Goal: Information Seeking & Learning: Learn about a topic

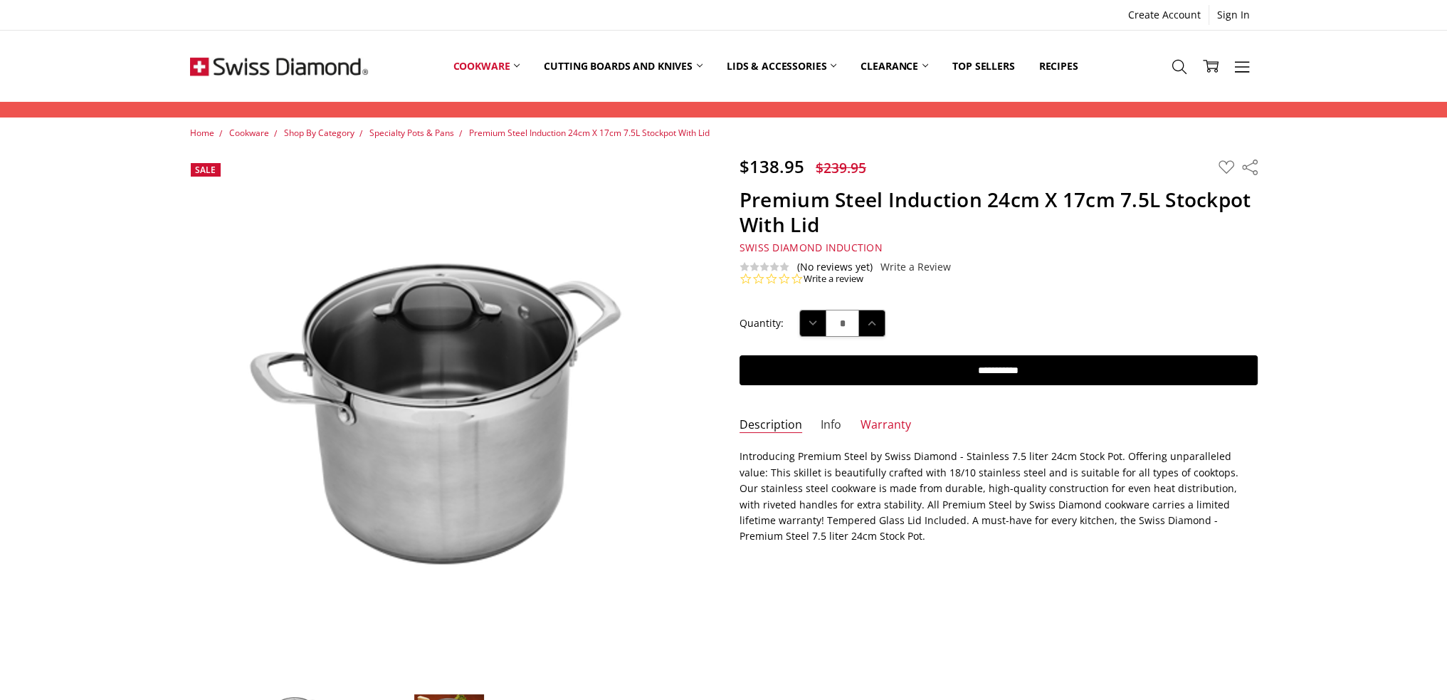
click at [831, 423] on link "Info" at bounding box center [831, 425] width 21 height 16
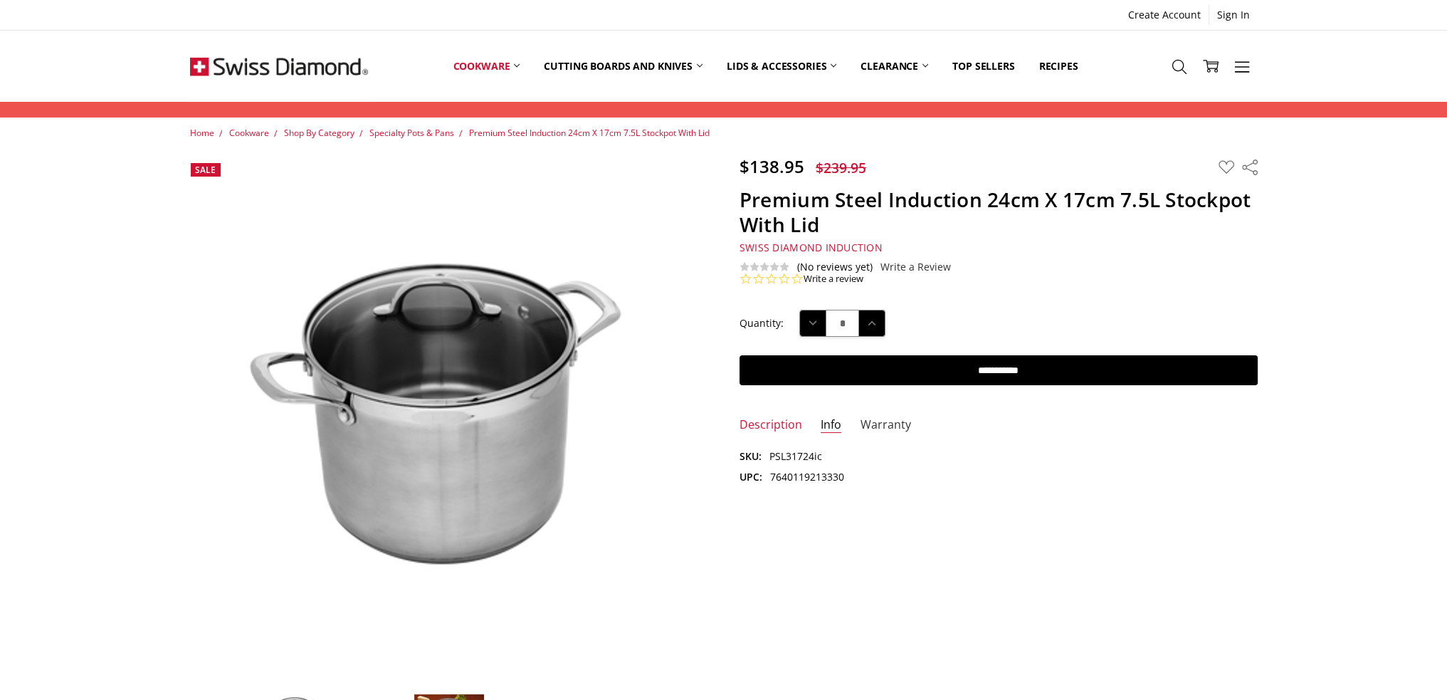
click at [875, 423] on link "Warranty" at bounding box center [885, 425] width 51 height 16
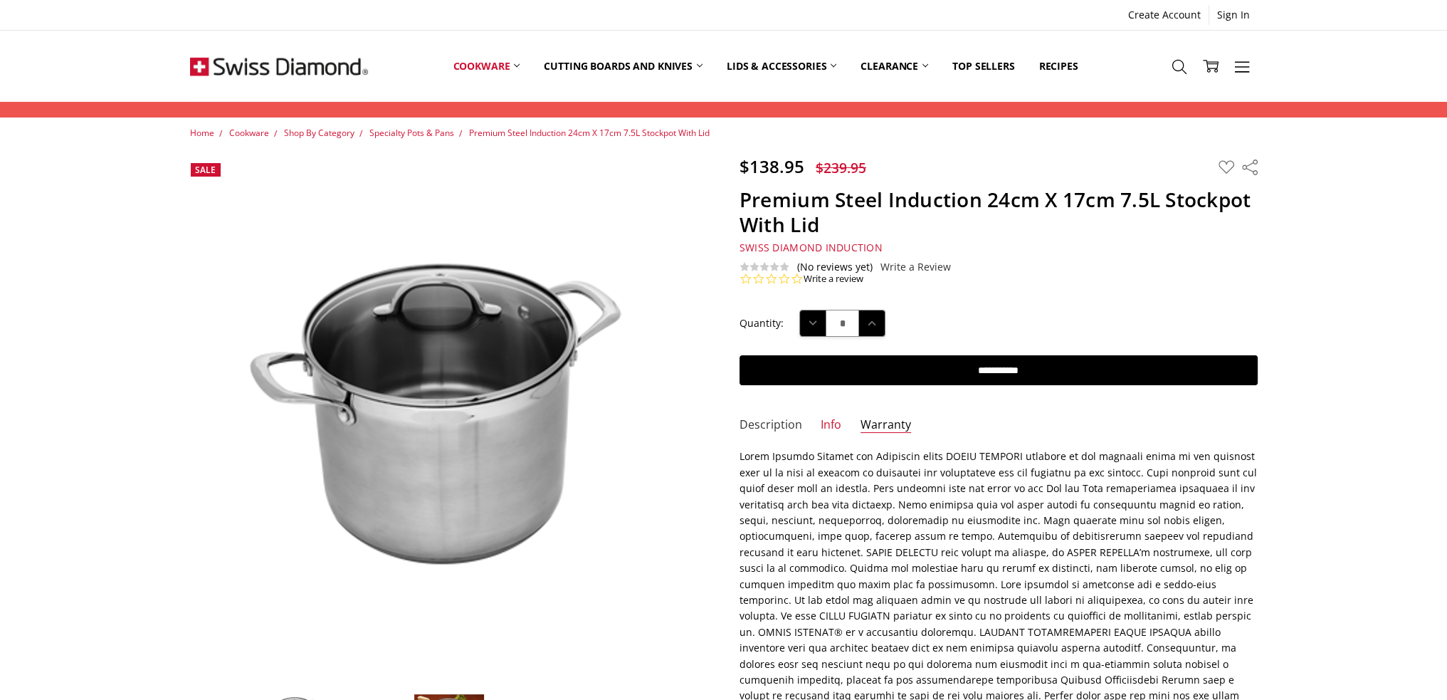
click at [766, 424] on link "Description" at bounding box center [770, 425] width 63 height 16
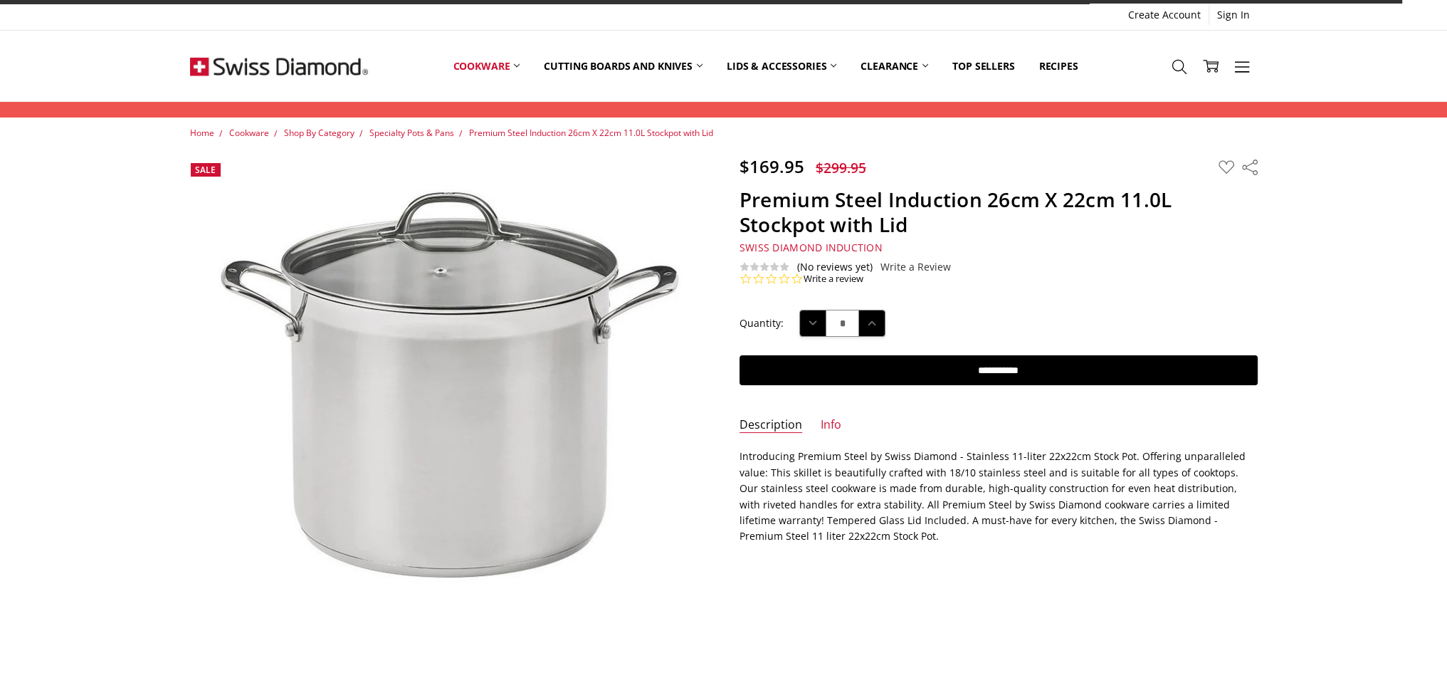
click at [1085, 304] on div "Quantity: Decrease Quantity: * Increase Quantity:" at bounding box center [998, 323] width 518 height 44
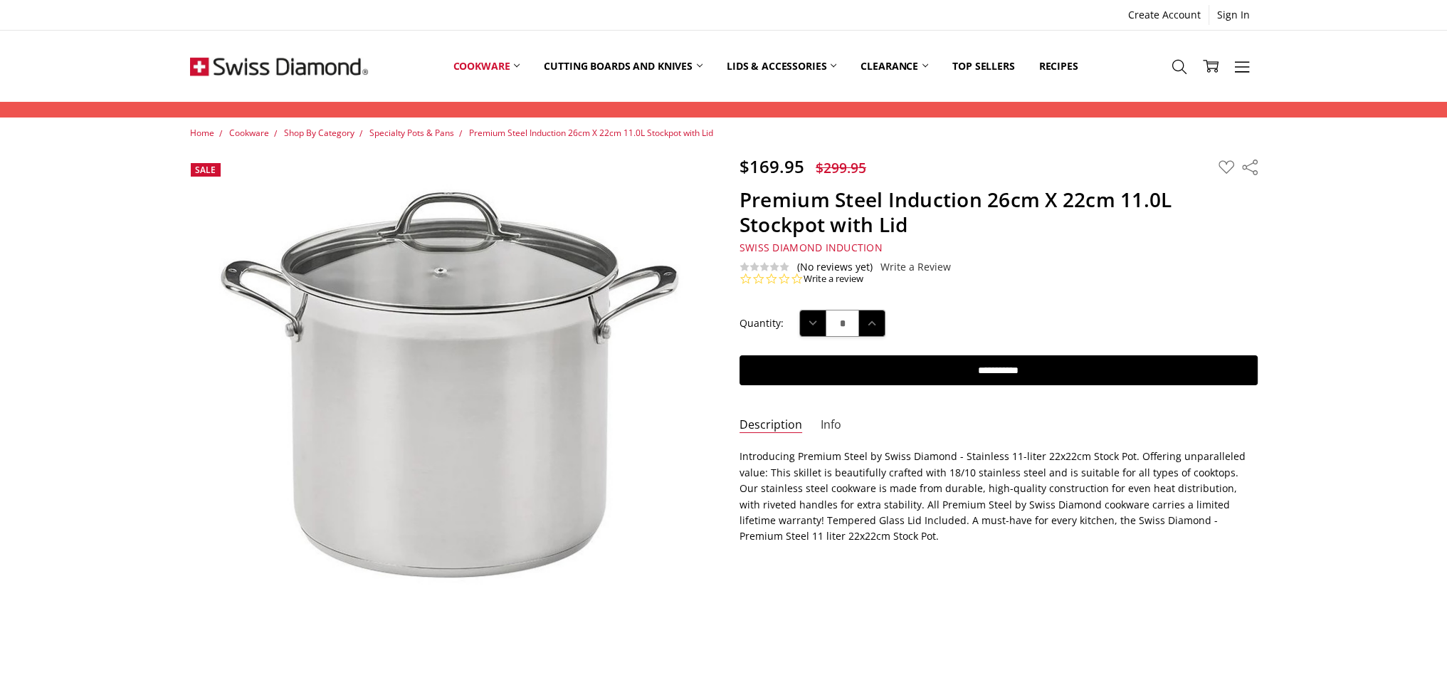
click at [826, 423] on link "Info" at bounding box center [831, 425] width 21 height 16
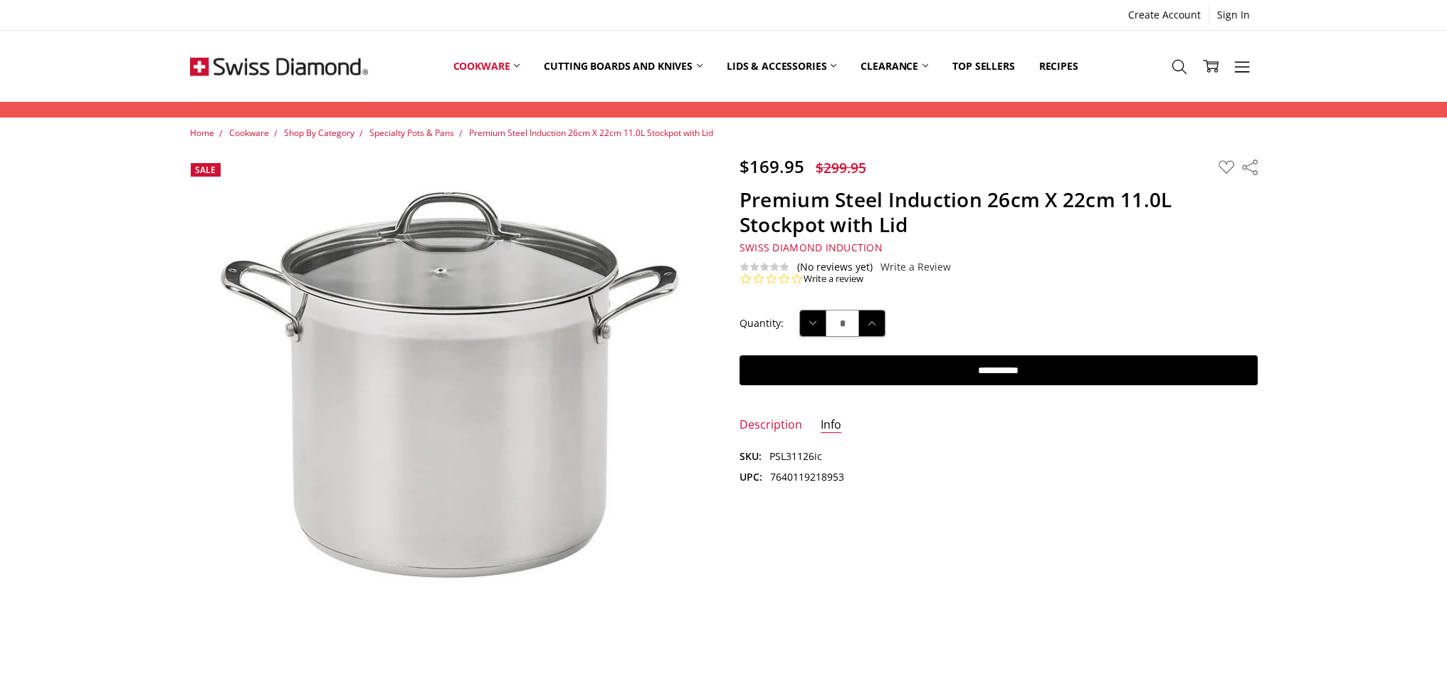
click at [826, 423] on link "Info" at bounding box center [831, 425] width 21 height 16
click at [782, 423] on link "Description" at bounding box center [770, 425] width 63 height 16
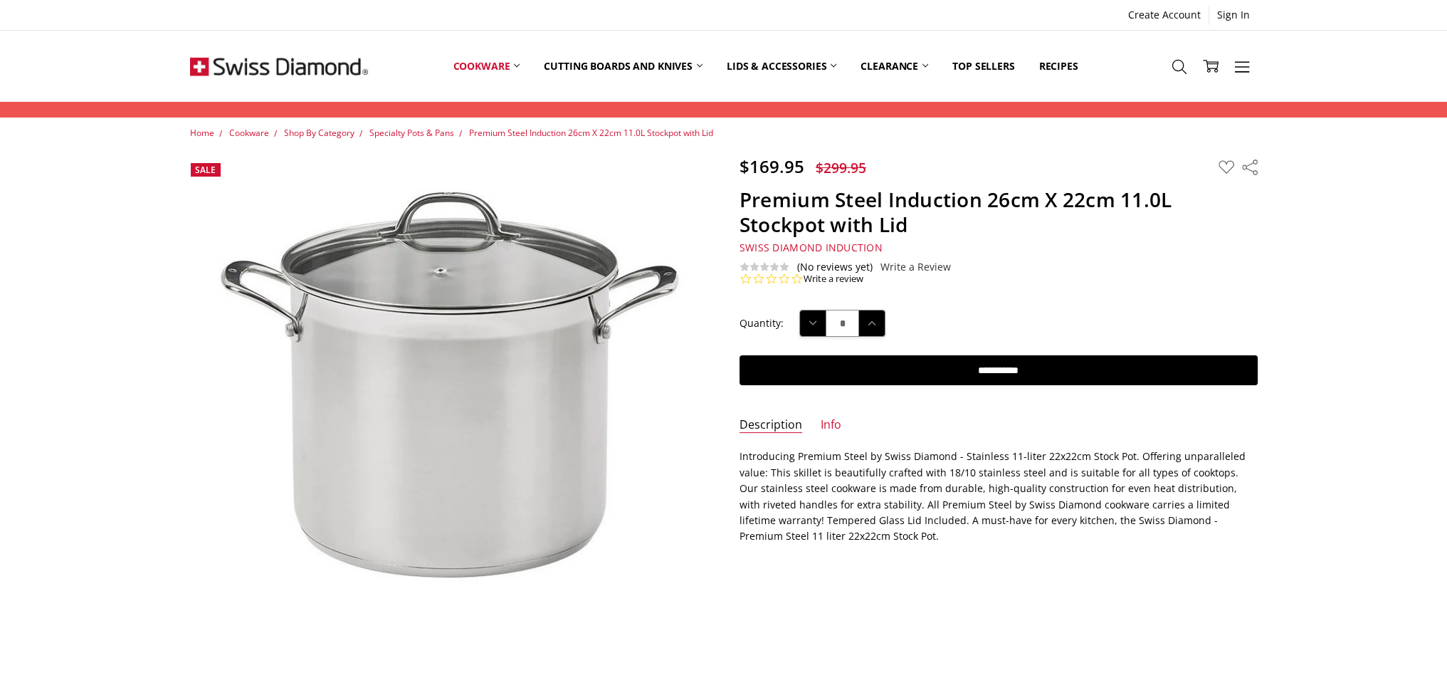
click at [1096, 306] on div "Quantity: Decrease Quantity: * Increase Quantity:" at bounding box center [998, 323] width 518 height 44
click at [1240, 68] on icon at bounding box center [1242, 67] width 16 height 16
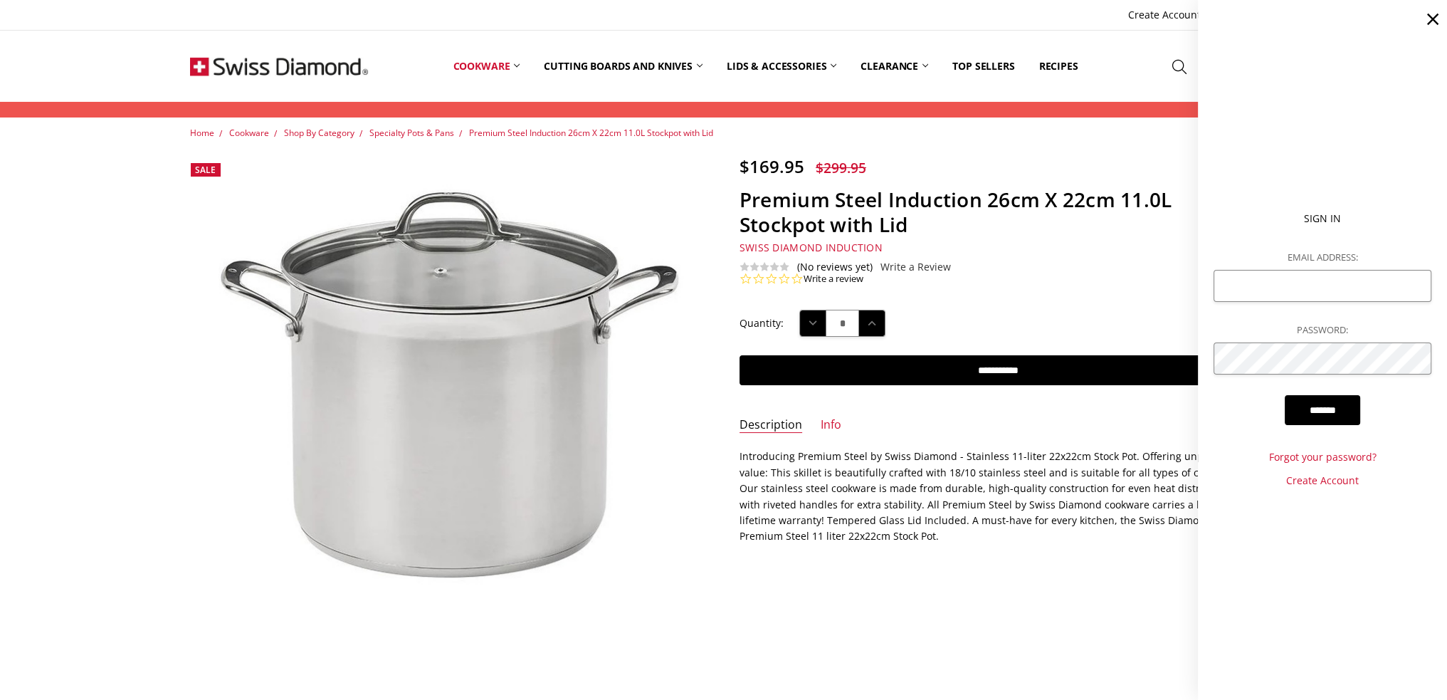
click at [1286, 125] on ul "Sign In Email Address: Password: ******* Forgot your password? Create Account" at bounding box center [1322, 350] width 249 height 700
click at [1138, 68] on div "More Cookware All Cookware Shop By Collection Cutting Boards Hard Anodised Indu…" at bounding box center [724, 66] width 1132 height 71
click at [1082, 142] on div "Home Cookware Shop By Category Specialty Pots & Pans Premium Steel Induction 26…" at bounding box center [724, 688] width 1132 height 1124
click at [1048, 303] on div "Quantity: Decrease Quantity: * Increase Quantity:" at bounding box center [998, 323] width 518 height 44
